Goal: Find specific page/section

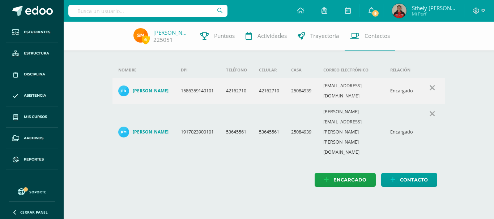
click at [103, 12] on input "text" at bounding box center [147, 11] width 159 height 12
type input "ana ruth"
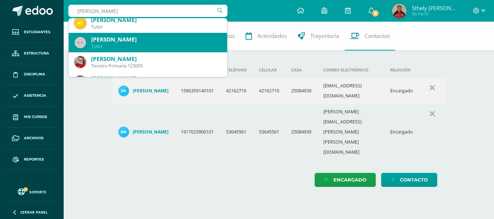
scroll to position [36, 0]
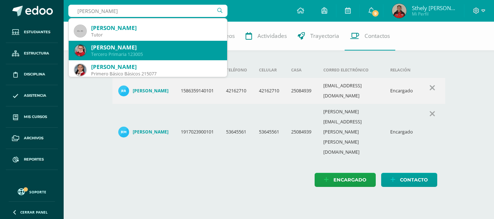
click at [132, 52] on div "Tercero Primaria 123005" at bounding box center [156, 54] width 130 height 6
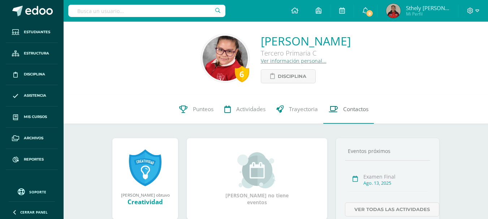
click at [351, 116] on link "Contactos" at bounding box center [348, 109] width 51 height 29
